Goal: Task Accomplishment & Management: Complete application form

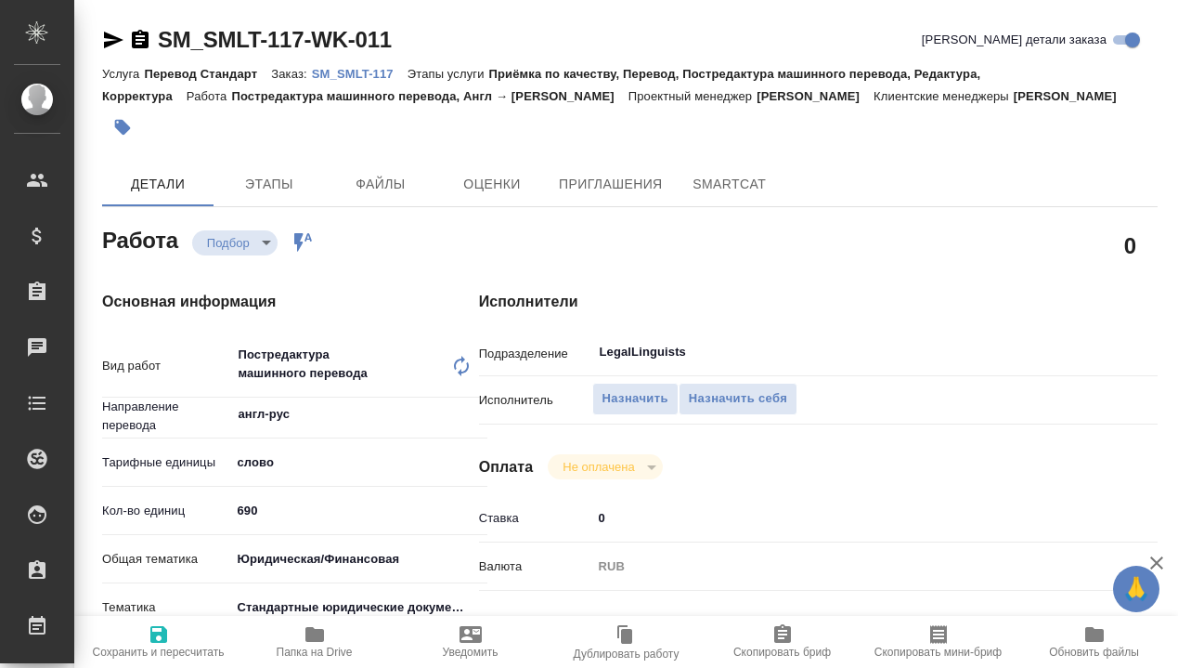
type textarea "x"
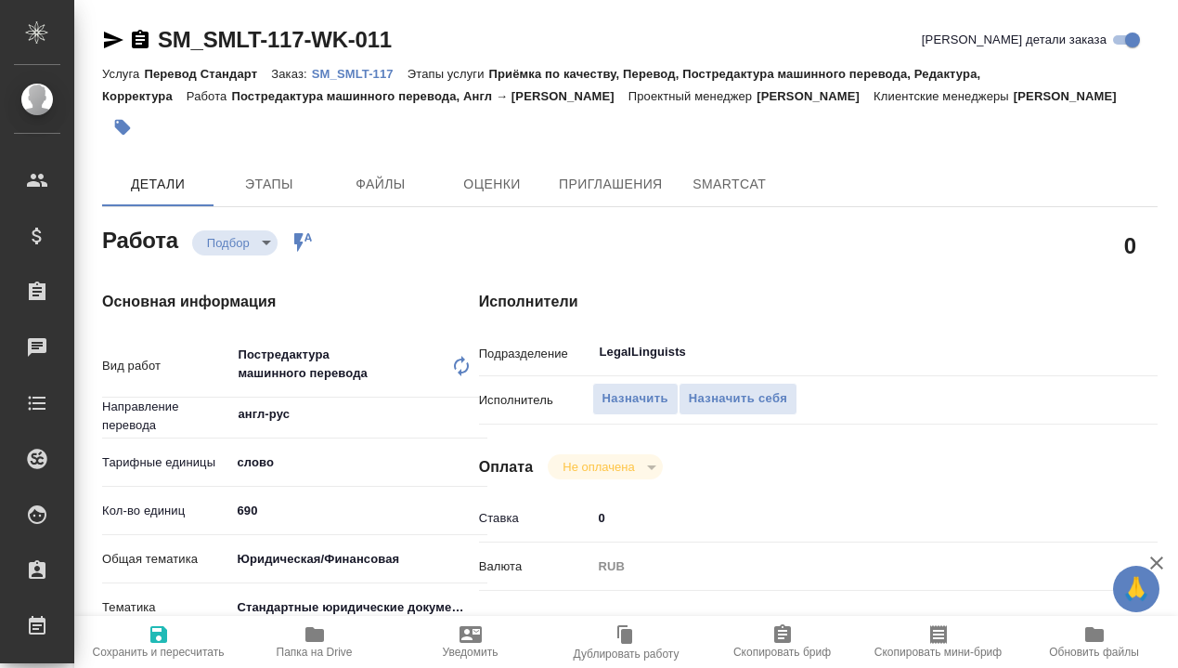
type textarea "x"
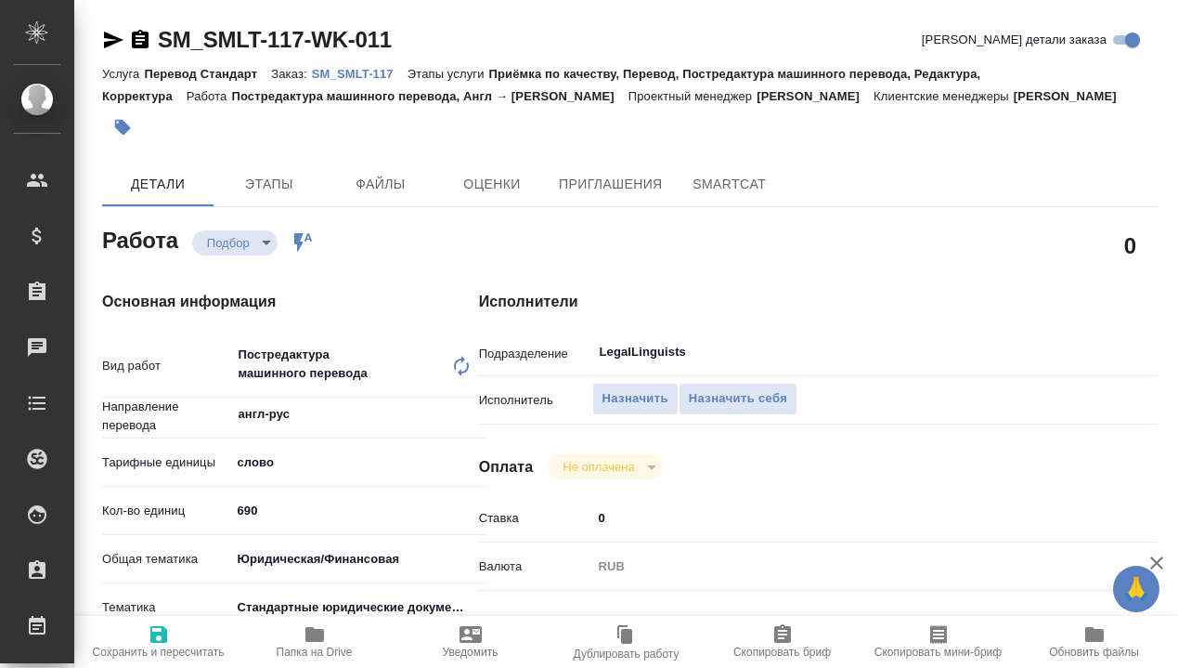
type textarea "x"
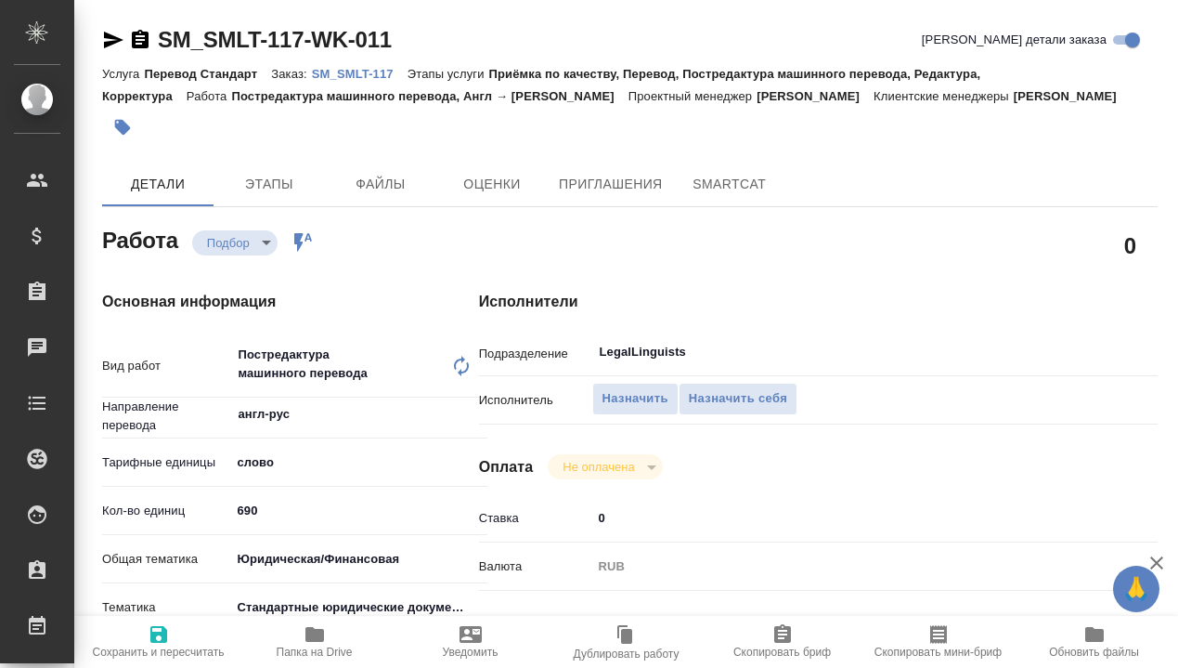
scroll to position [402, 0]
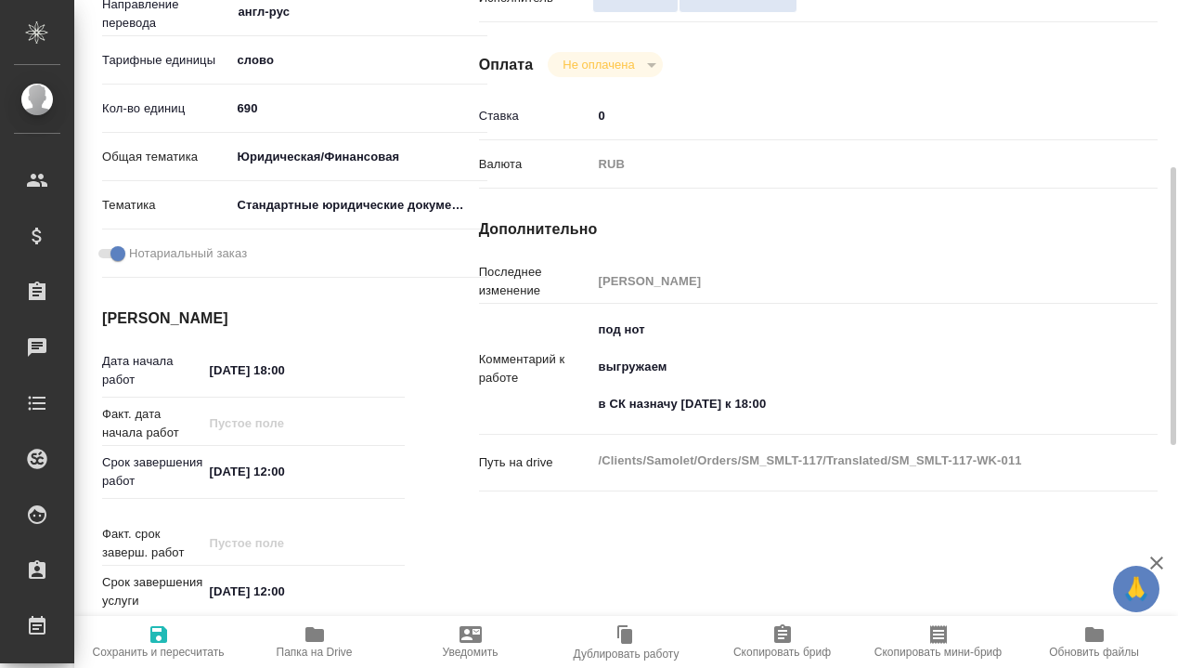
type textarea "x"
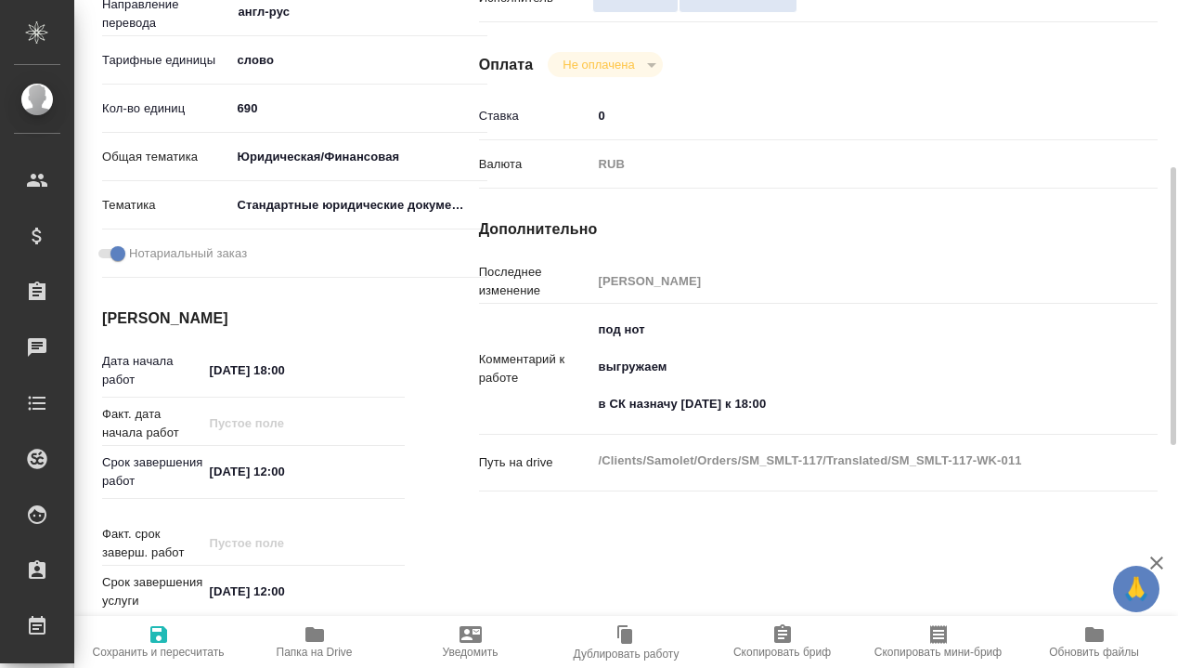
type textarea "x"
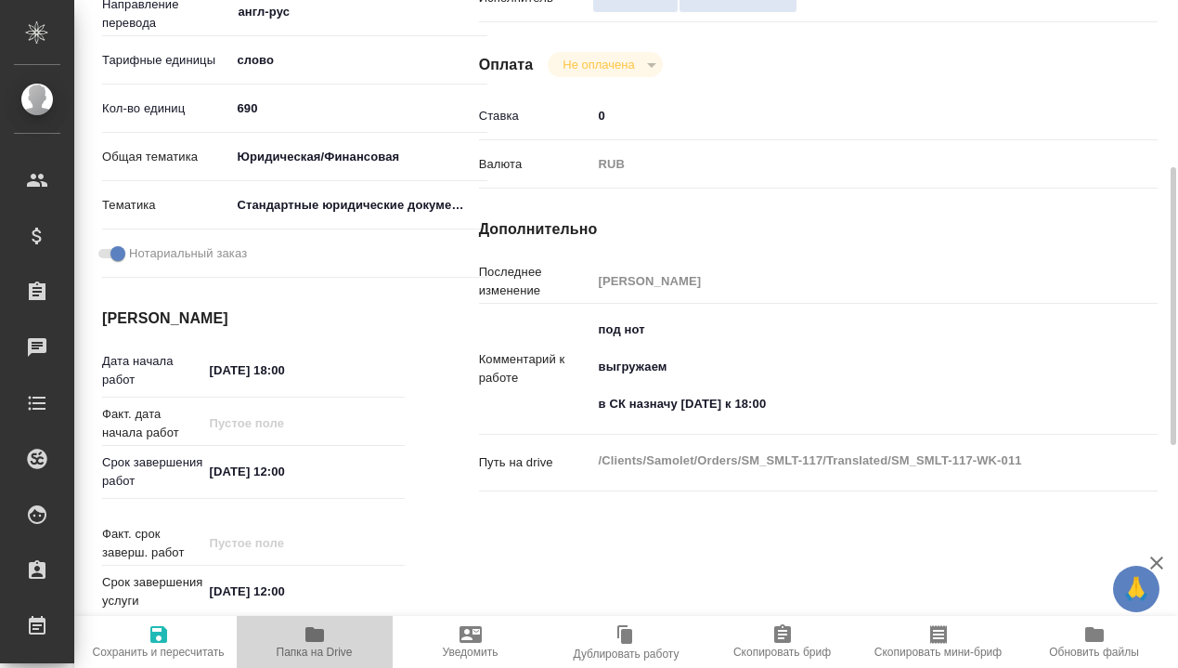
click at [309, 646] on span "Папка на Drive" at bounding box center [315, 651] width 76 height 13
type textarea "x"
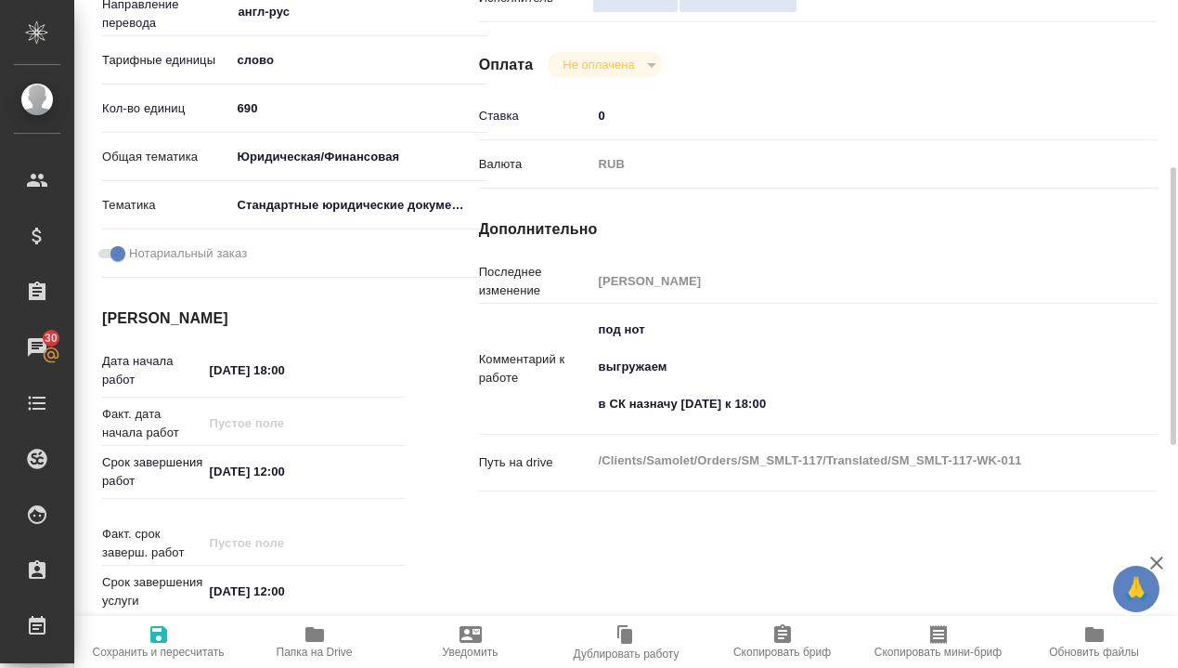
type textarea "x"
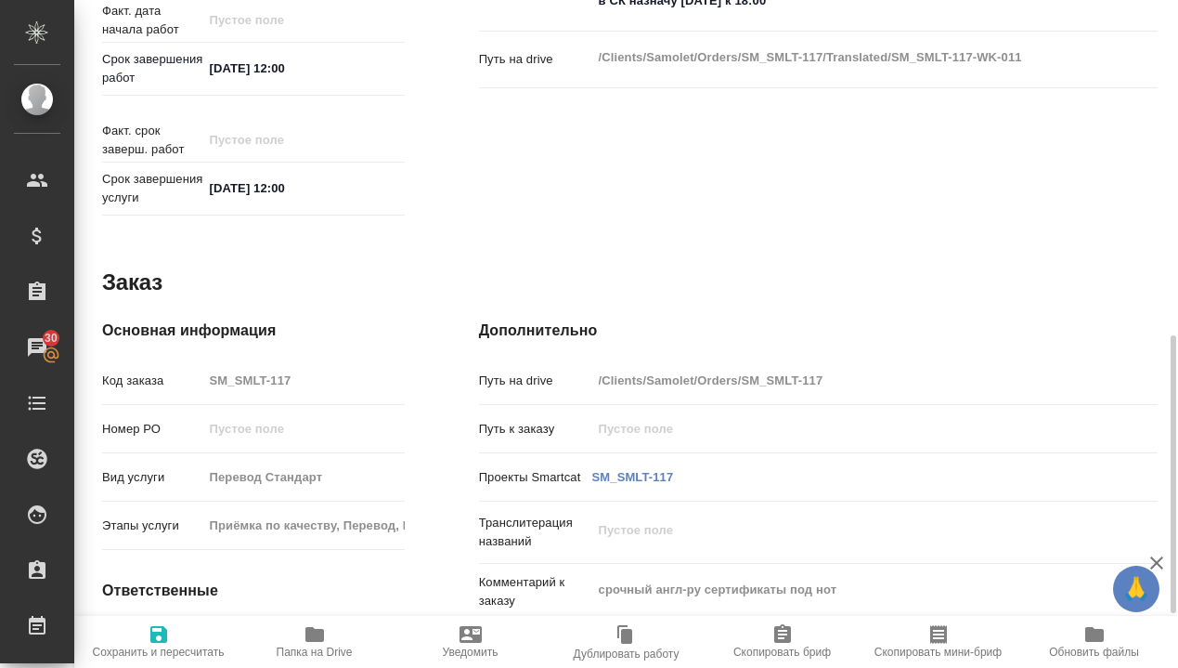
scroll to position [0, 0]
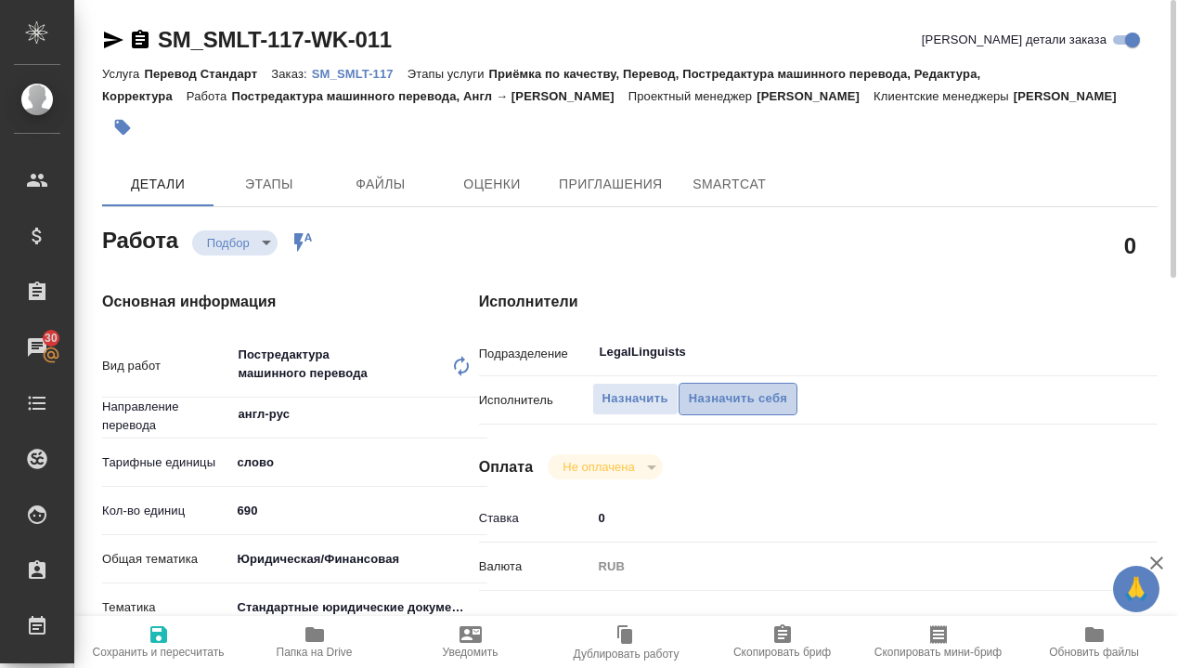
click at [743, 397] on span "Назначить себя" at bounding box center [738, 398] width 98 height 21
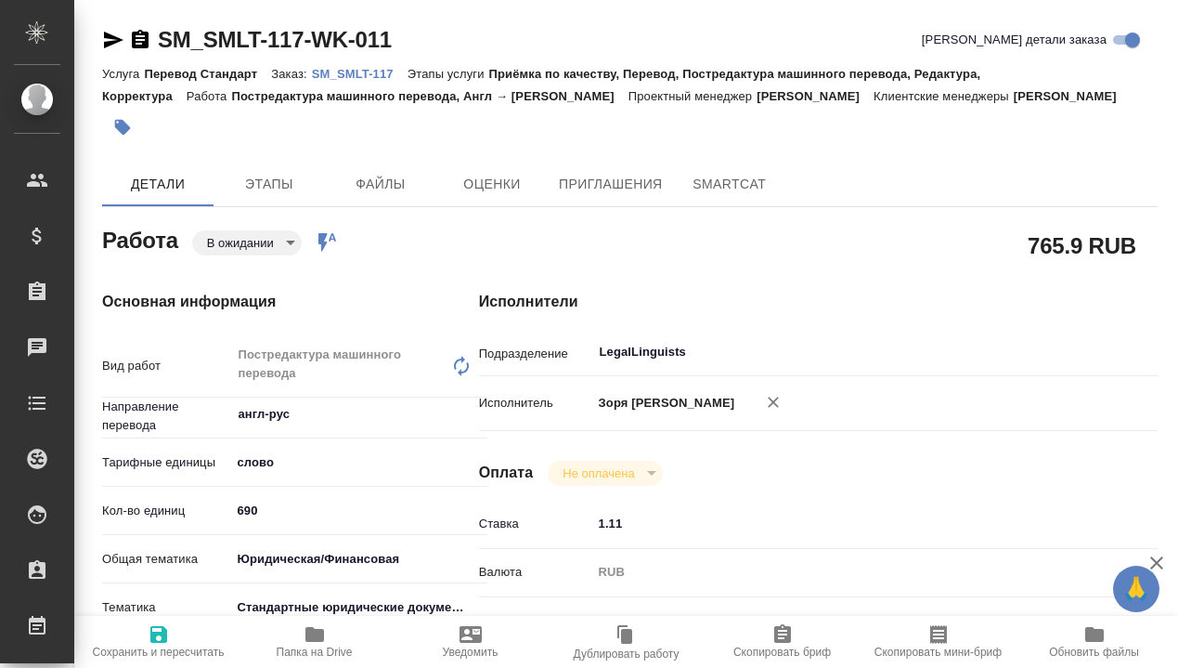
type textarea "x"
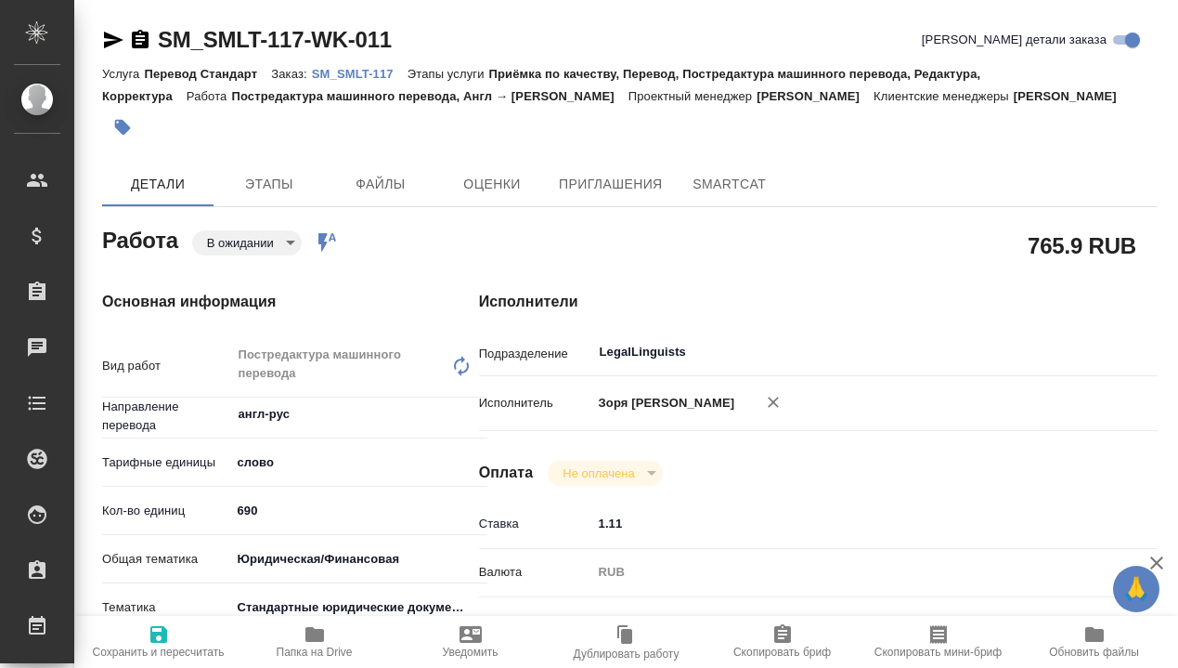
type textarea "x"
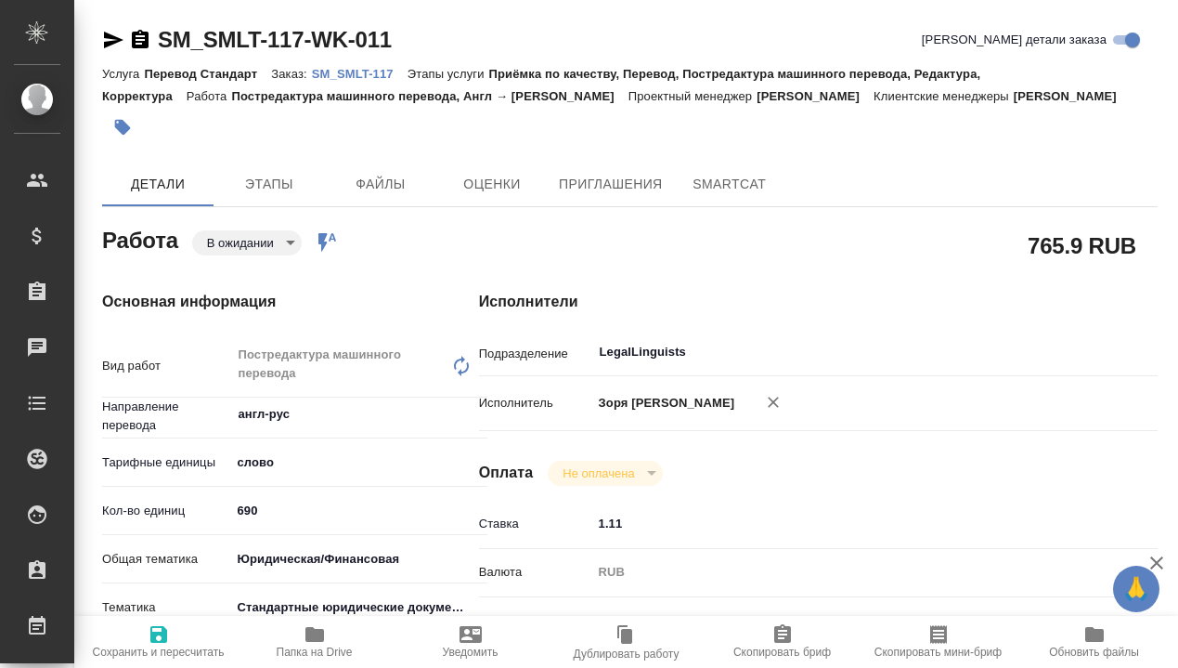
type textarea "x"
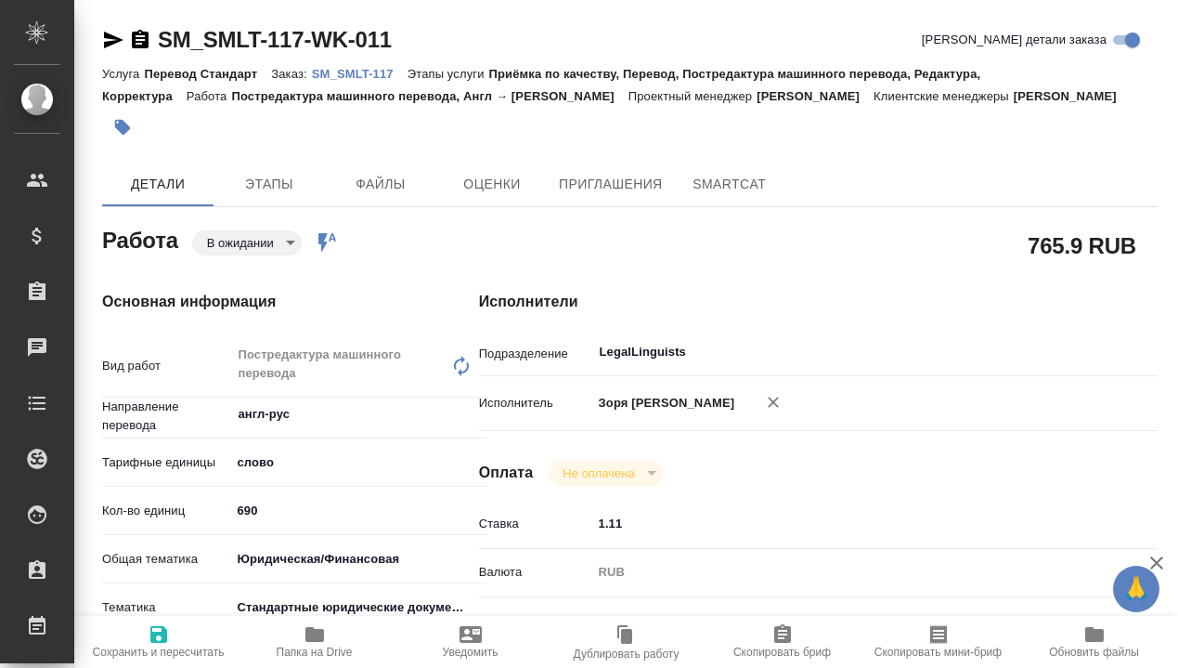
type textarea "x"
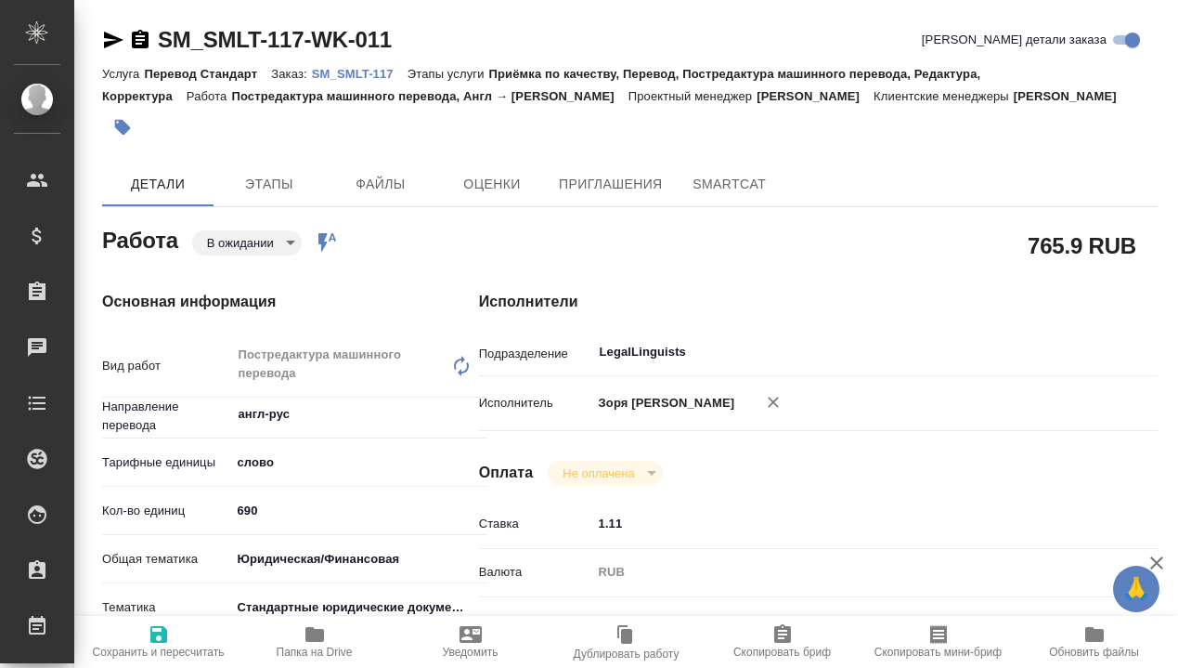
type textarea "x"
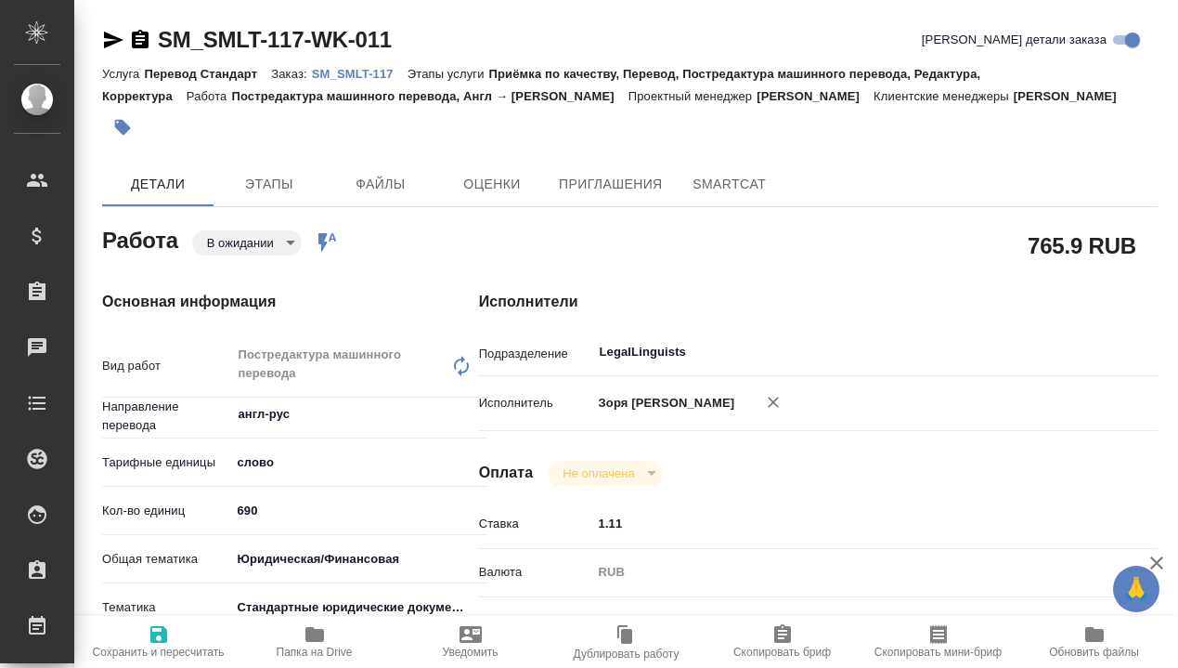
type textarea "x"
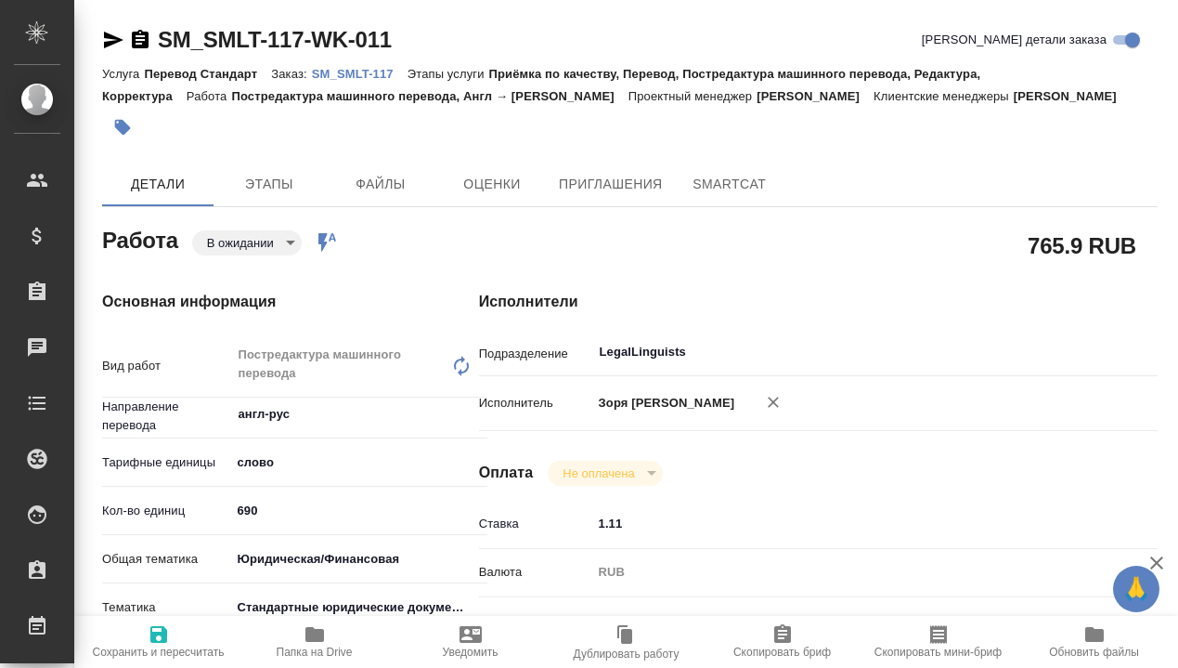
type textarea "x"
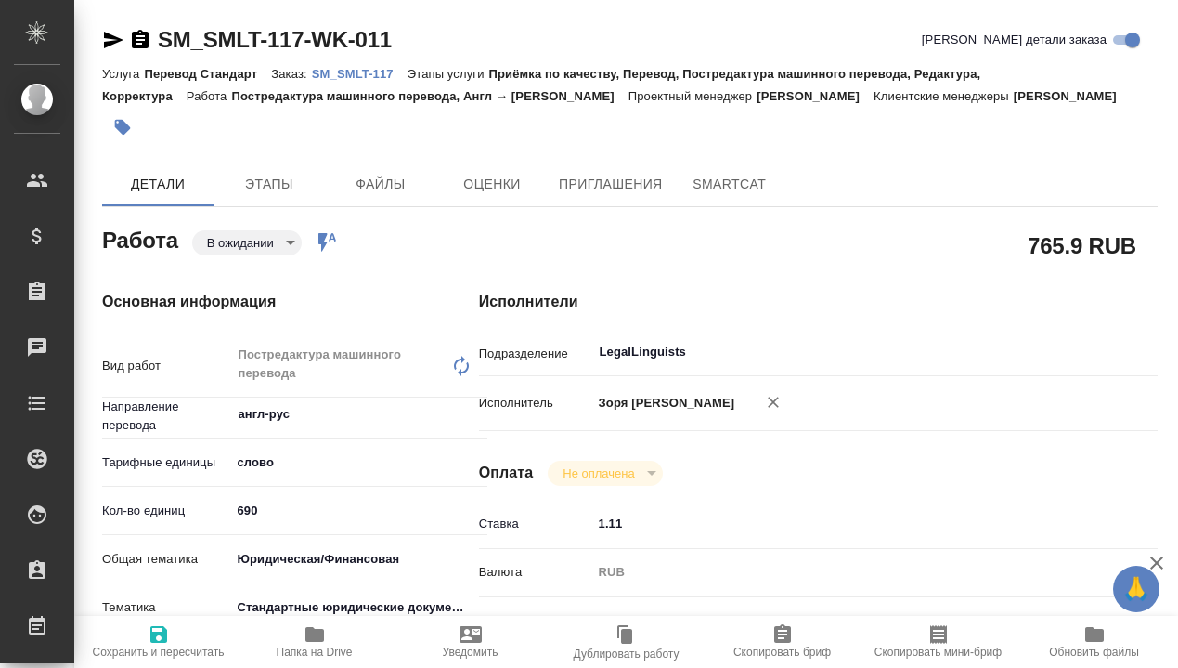
type textarea "x"
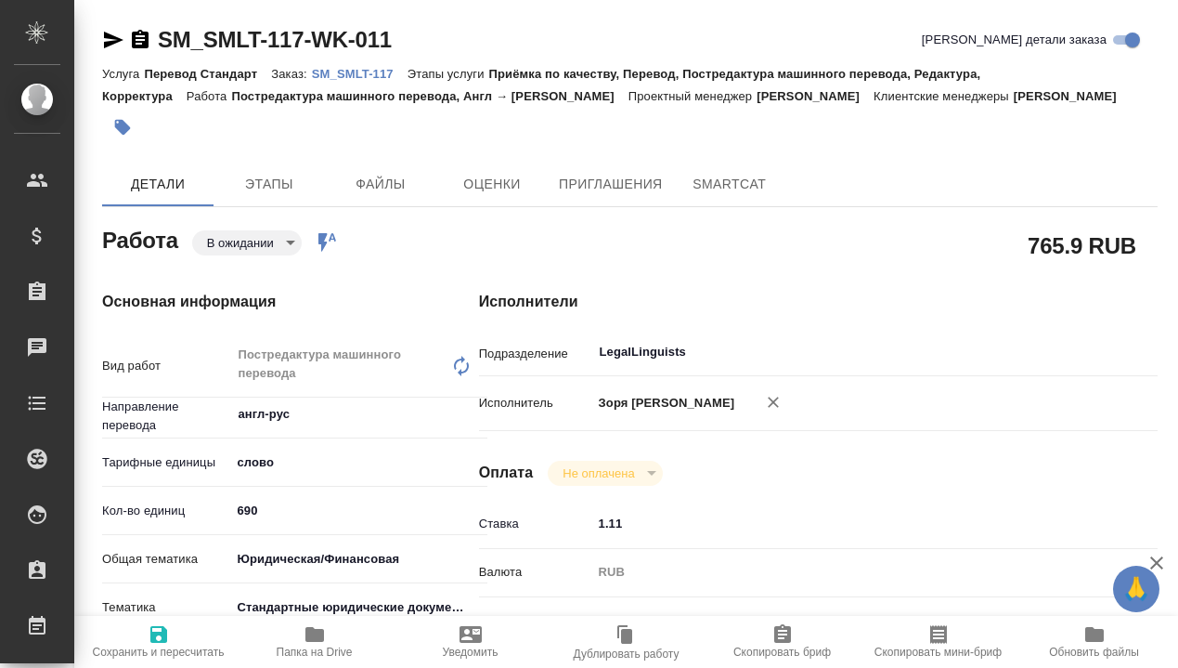
type textarea "x"
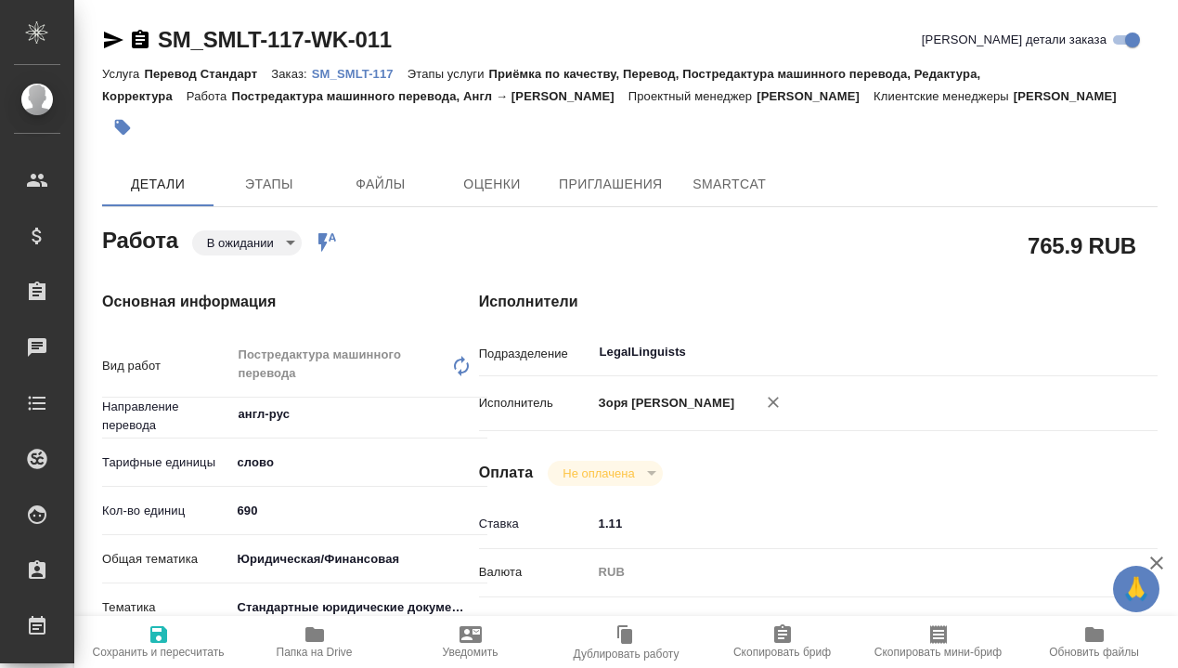
scroll to position [402, 0]
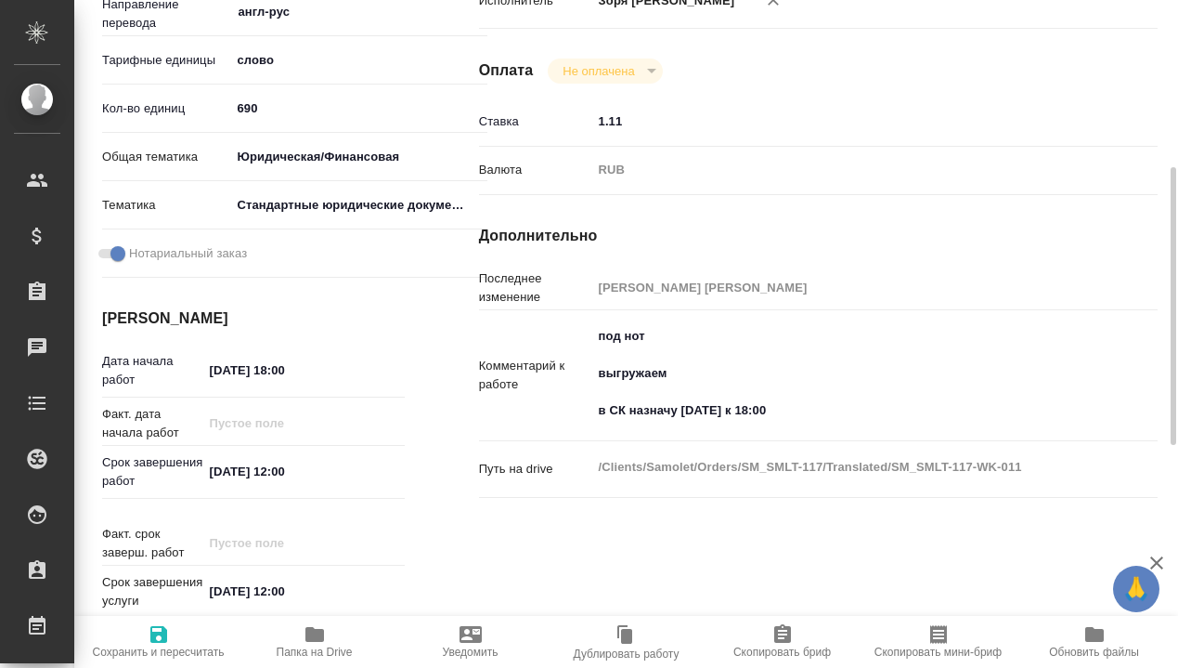
type textarea "x"
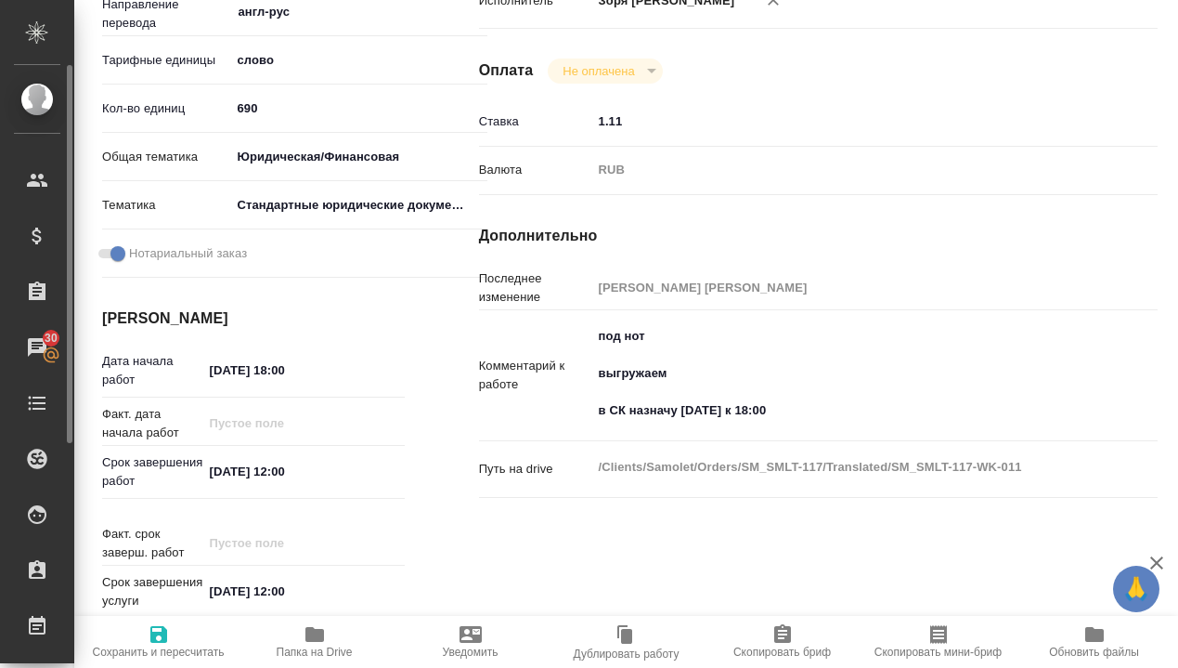
type textarea "x"
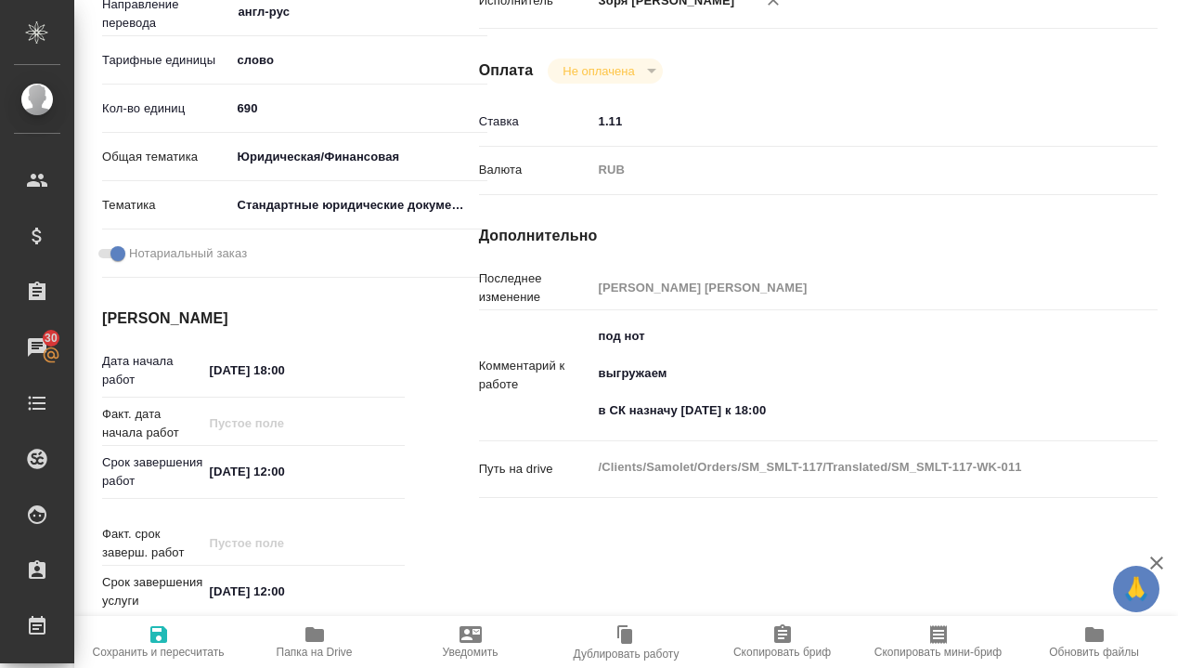
type textarea "x"
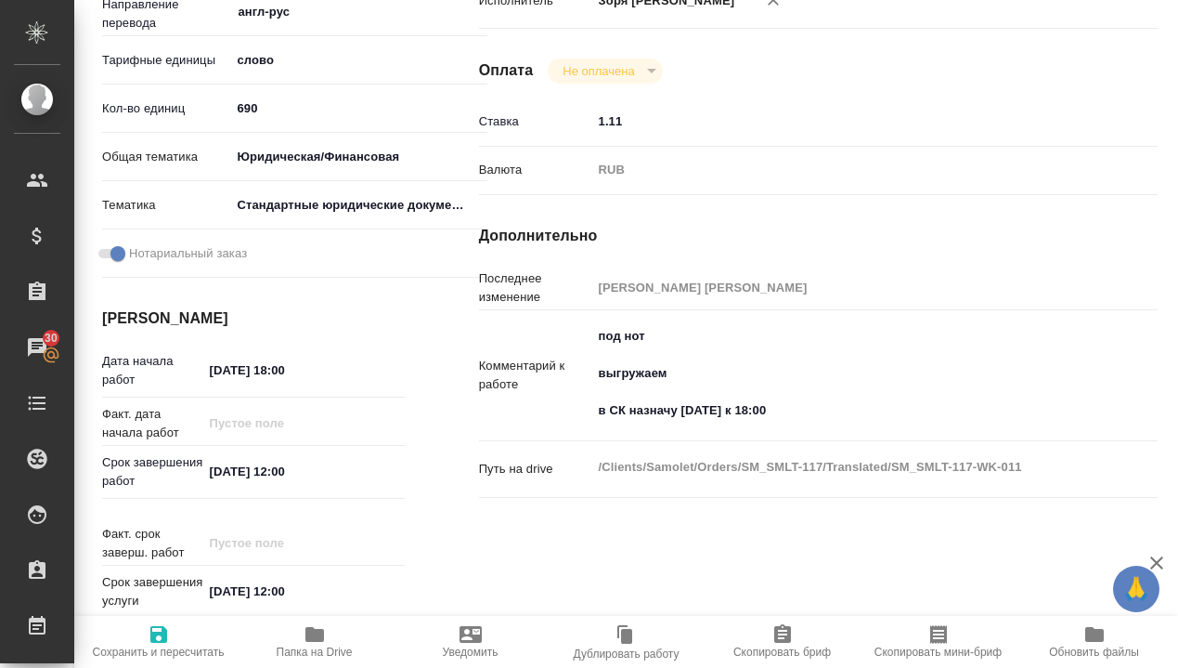
type textarea "x"
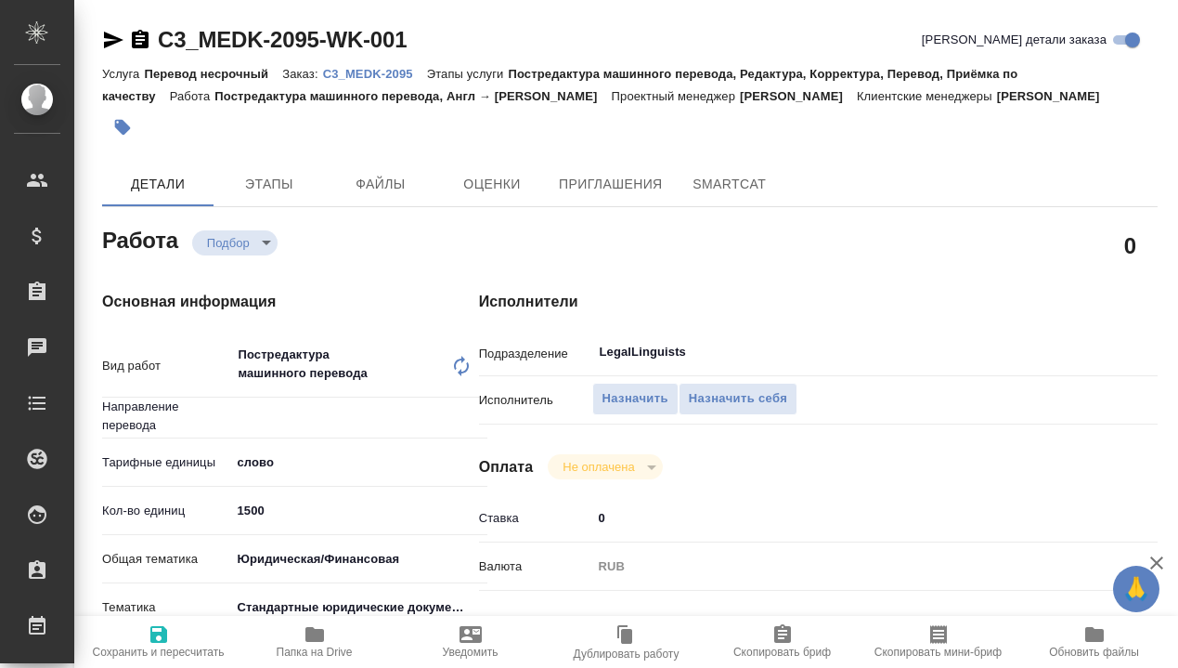
type textarea "x"
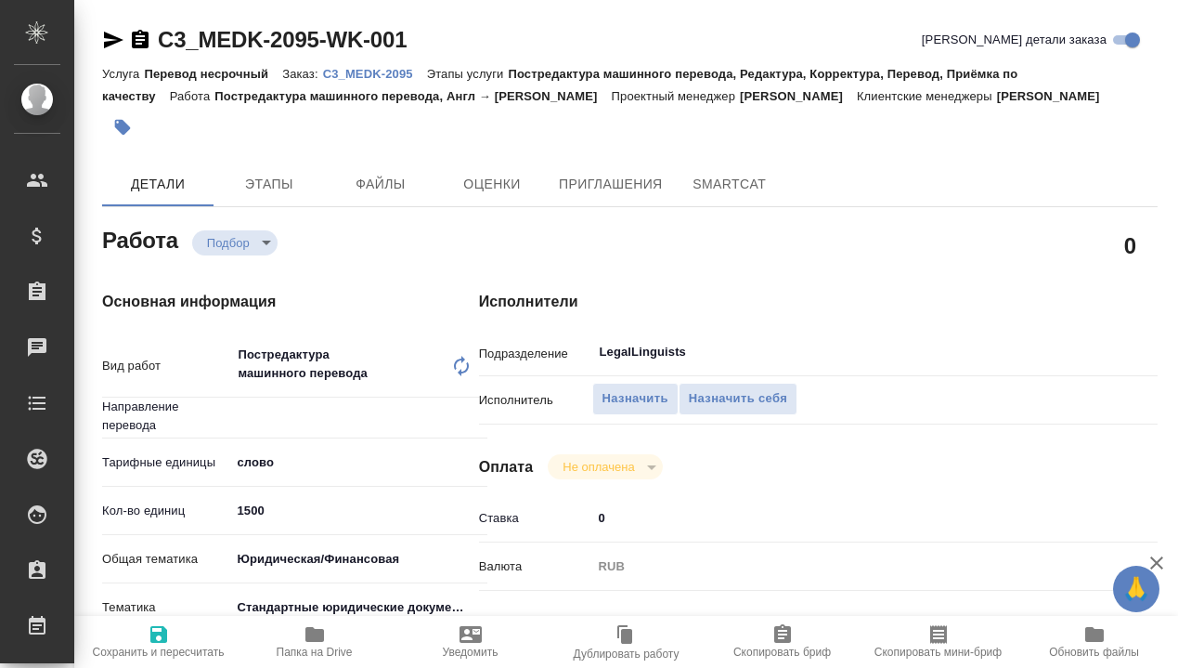
type textarea "x"
type input "англ-рус"
type textarea "x"
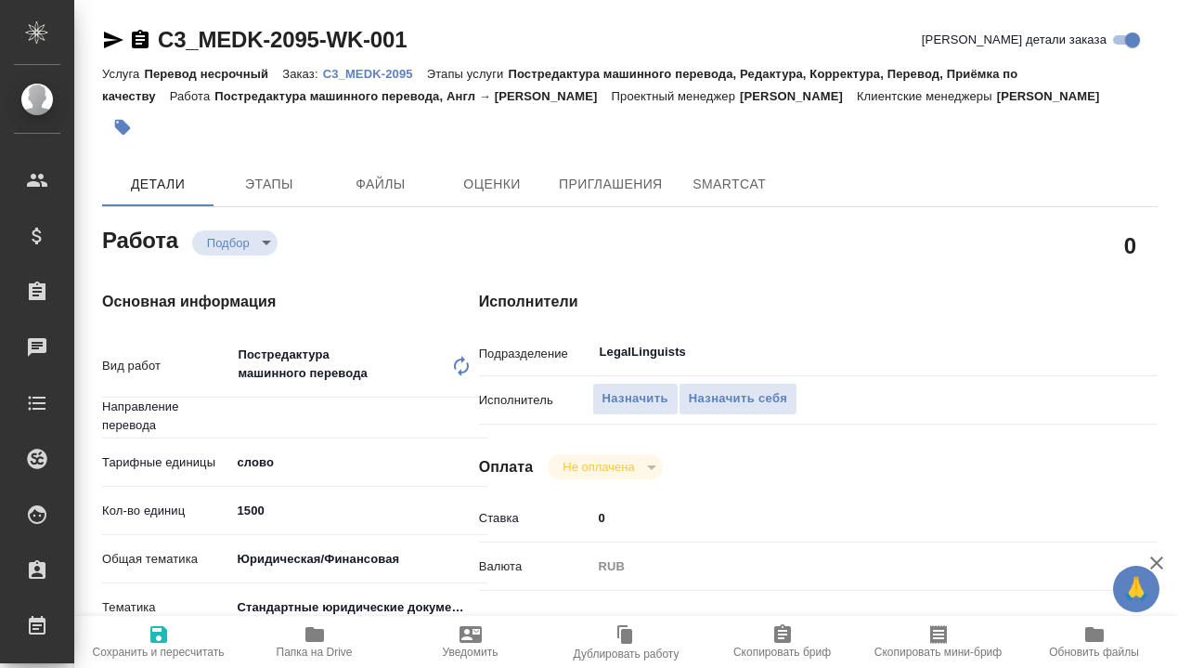
type textarea "x"
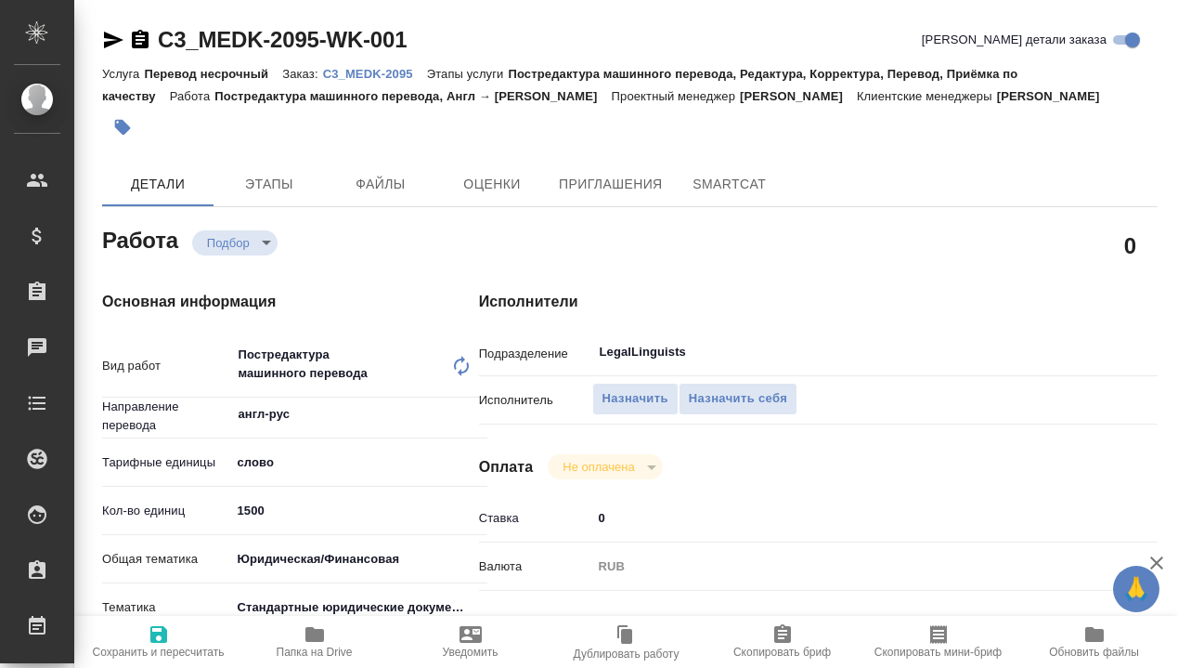
type textarea "x"
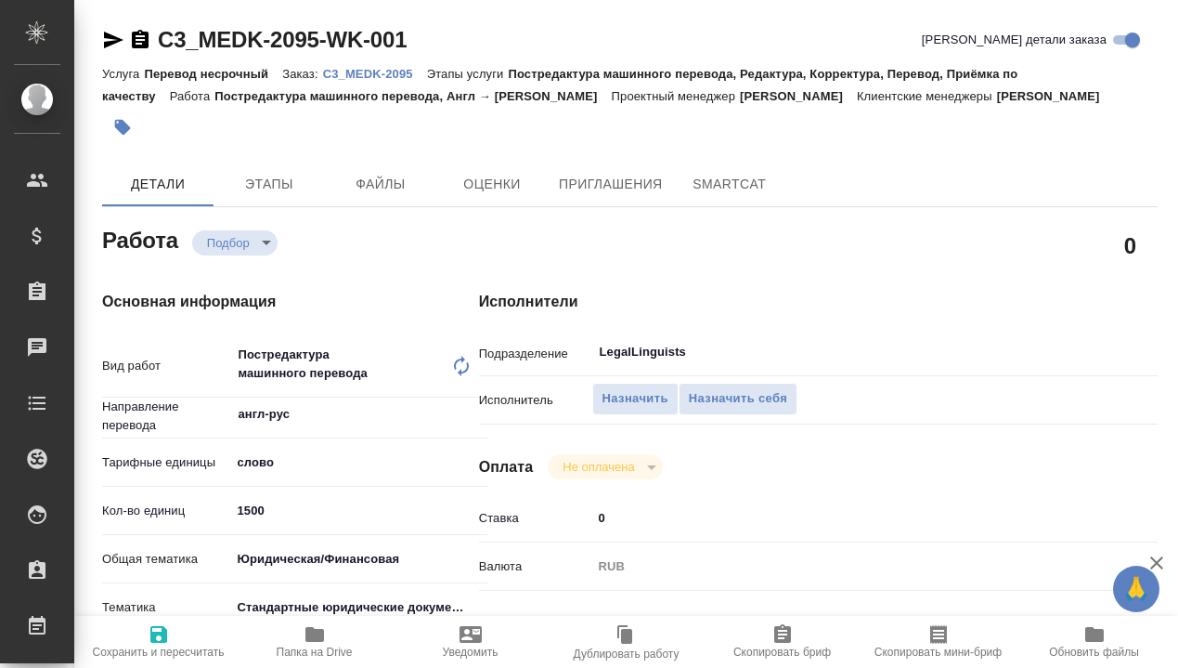
type textarea "x"
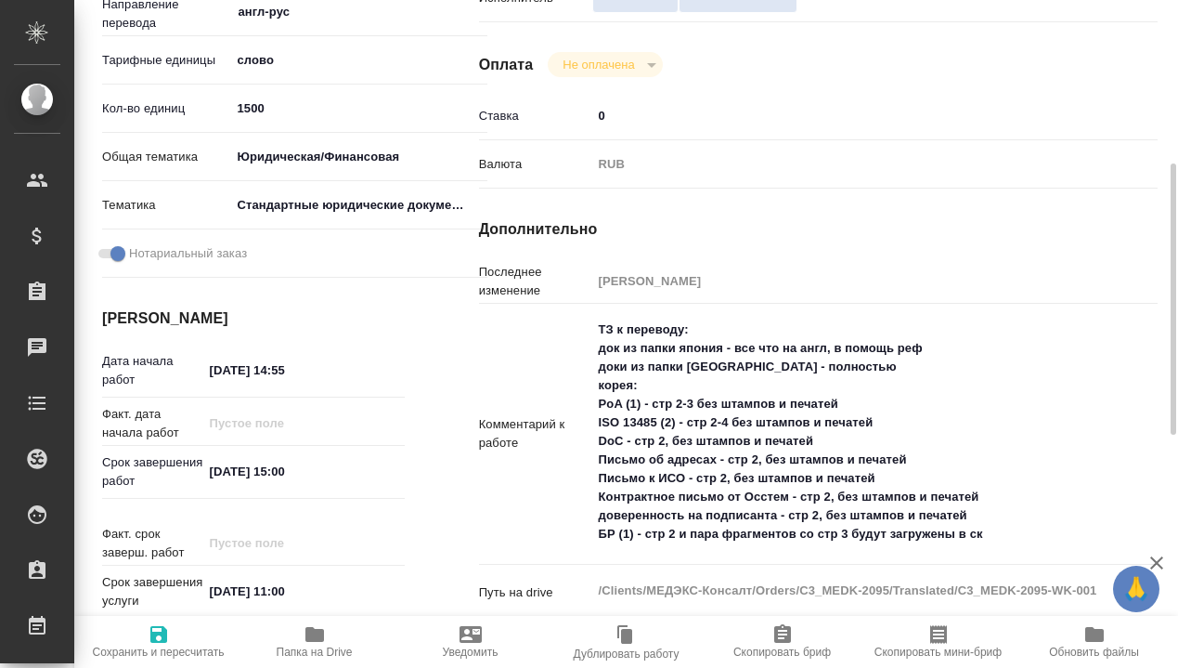
type textarea "x"
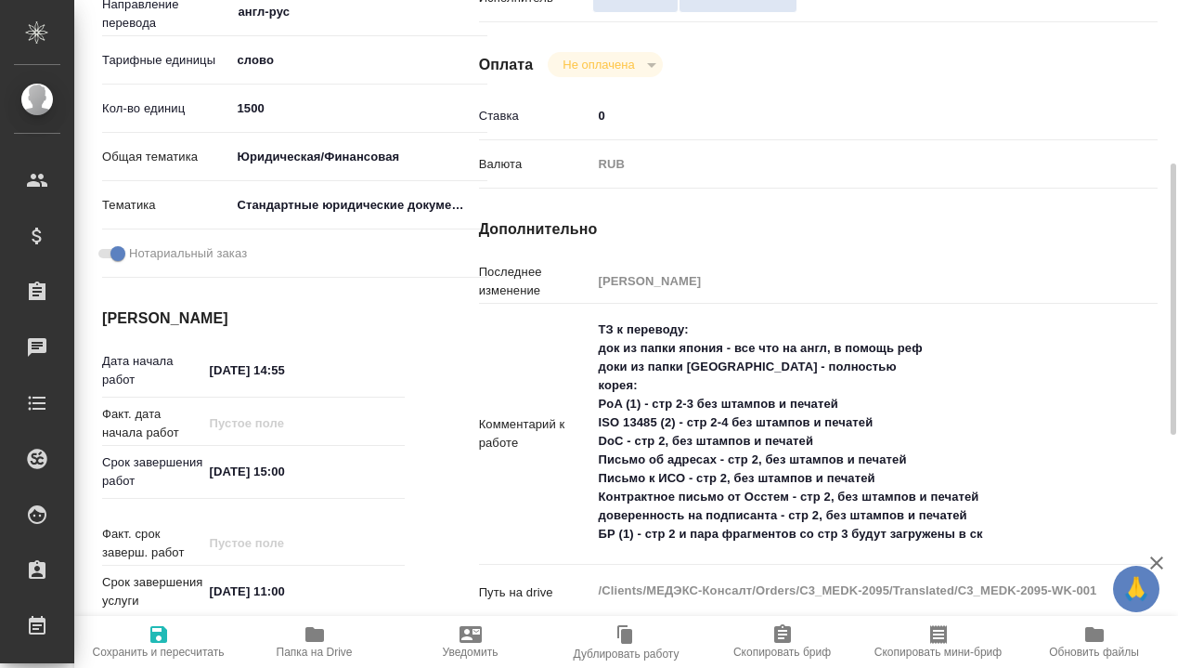
type textarea "x"
